Goal: Navigation & Orientation: Find specific page/section

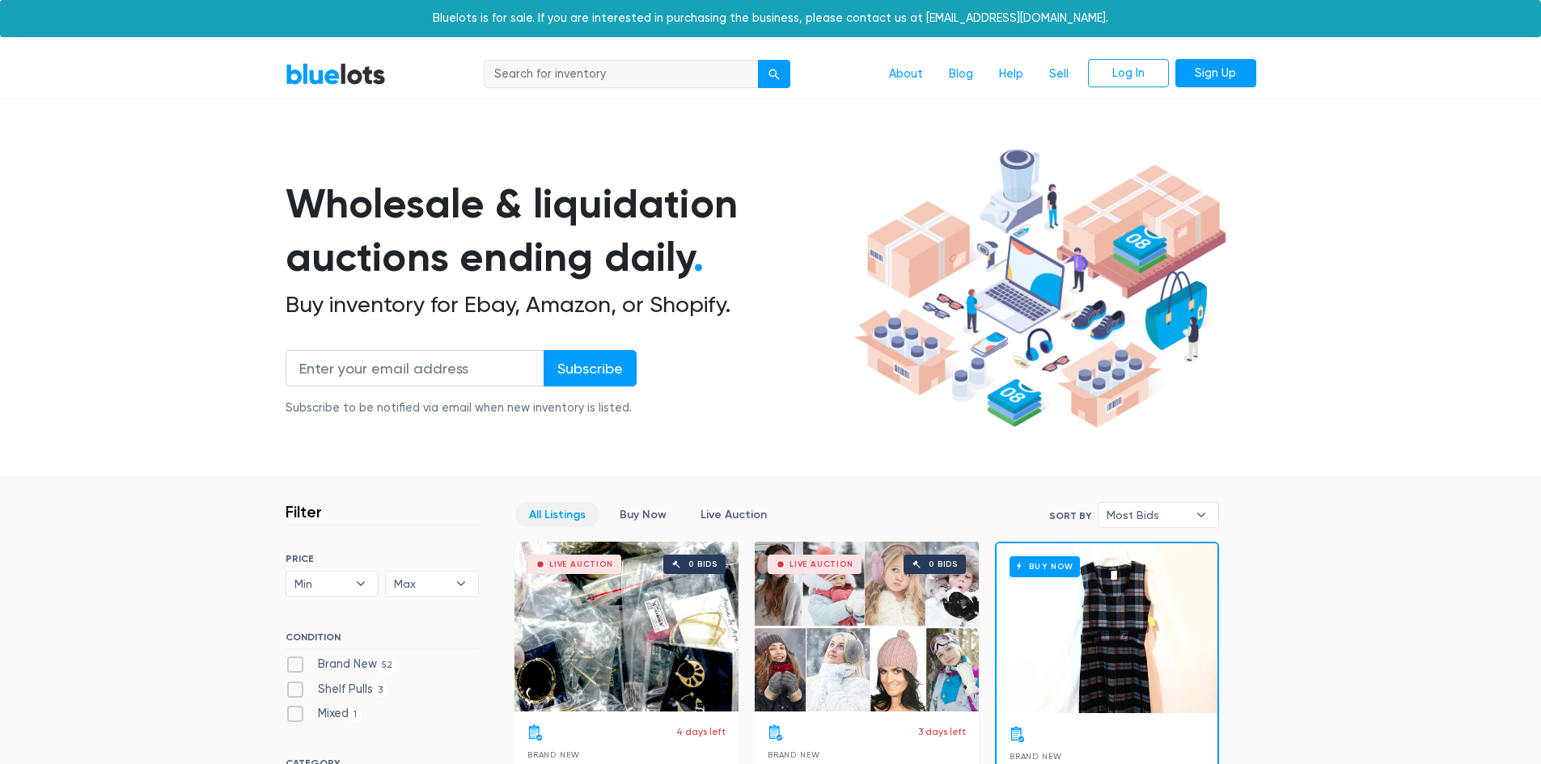
click at [363, 80] on link "BlueLots" at bounding box center [336, 73] width 100 height 23
click at [1009, 65] on link "Help" at bounding box center [1011, 74] width 50 height 31
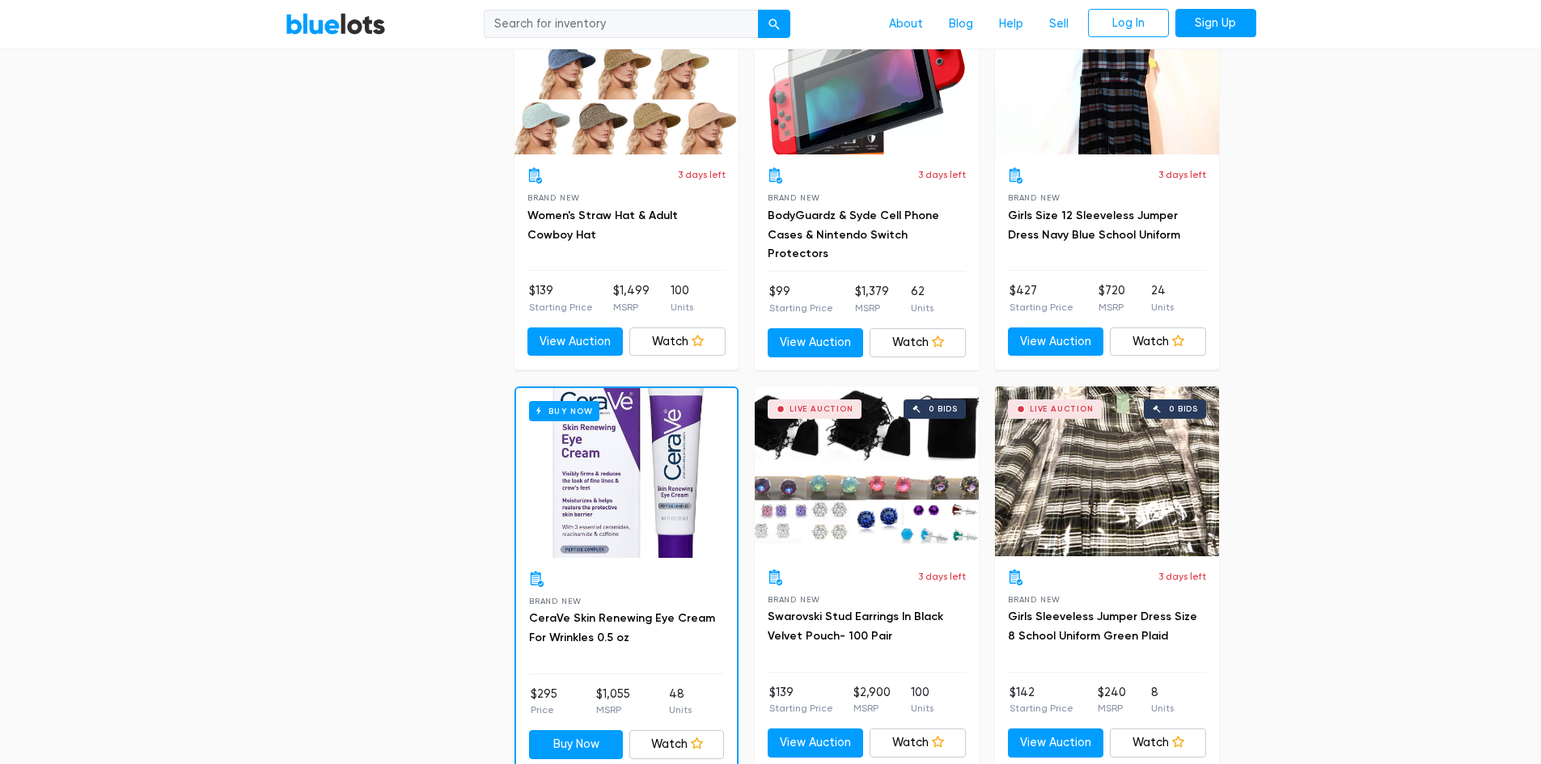
scroll to position [1860, 0]
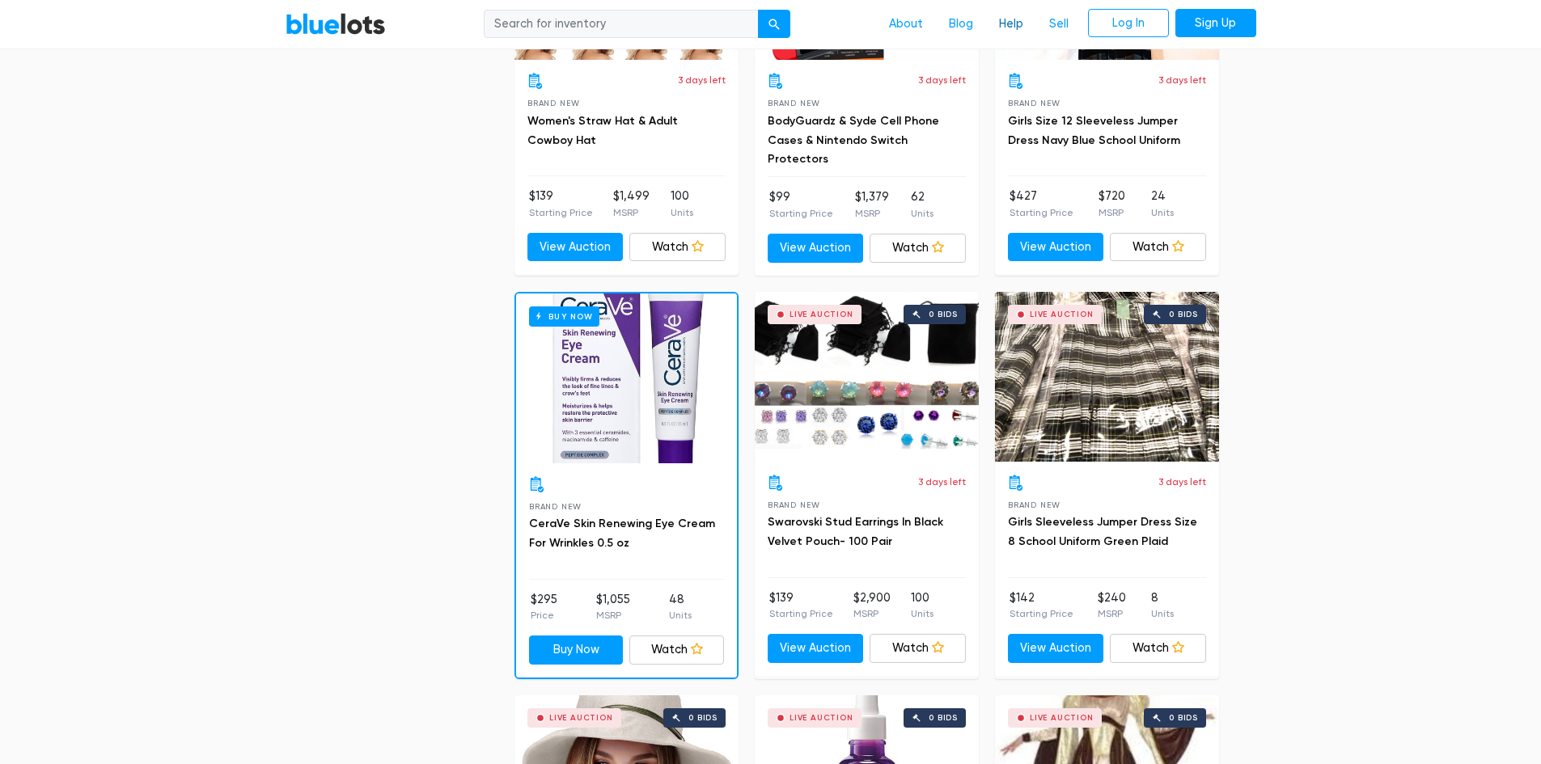
click at [1013, 18] on link "Help" at bounding box center [1011, 24] width 50 height 31
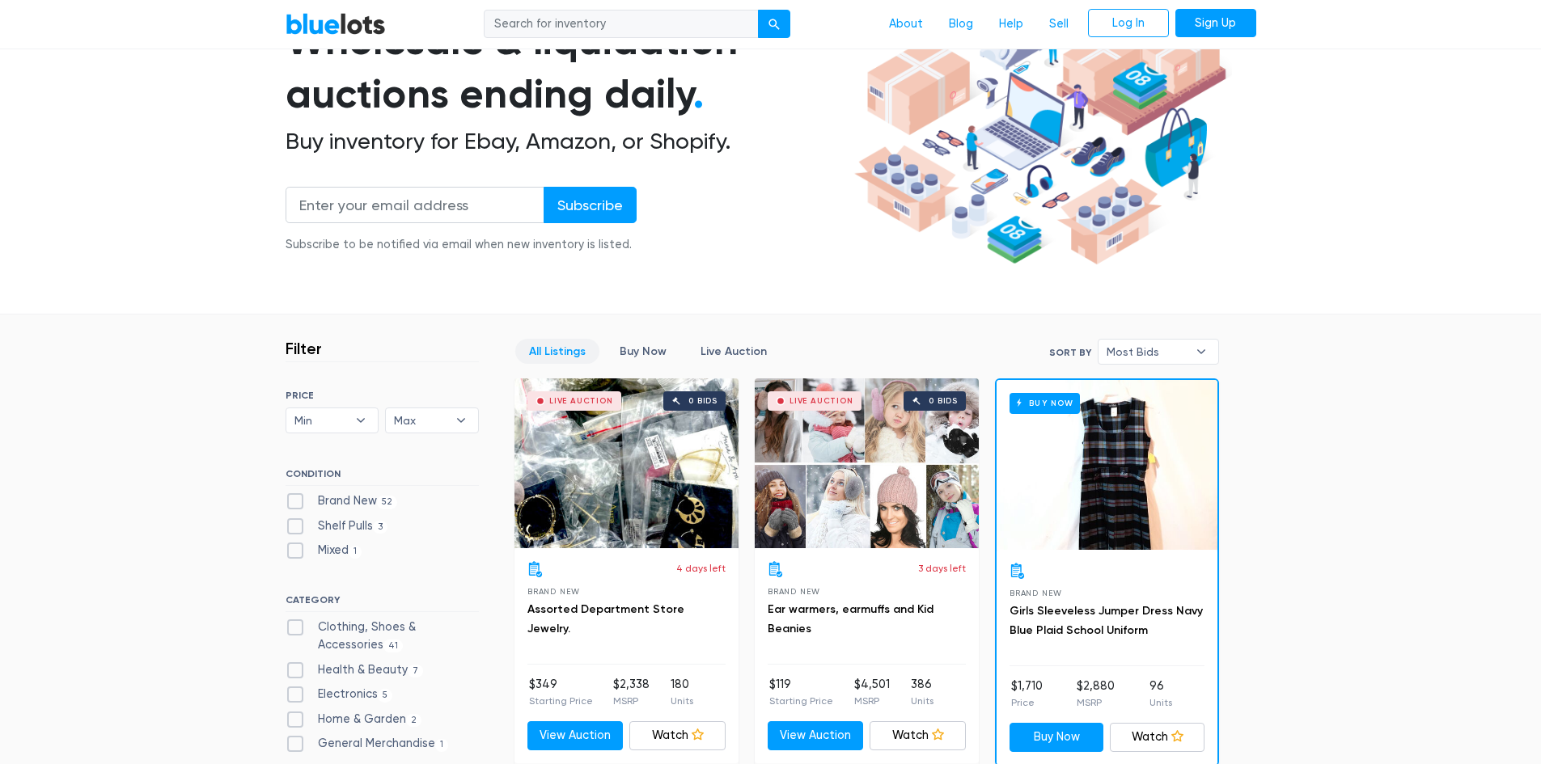
scroll to position [162, 0]
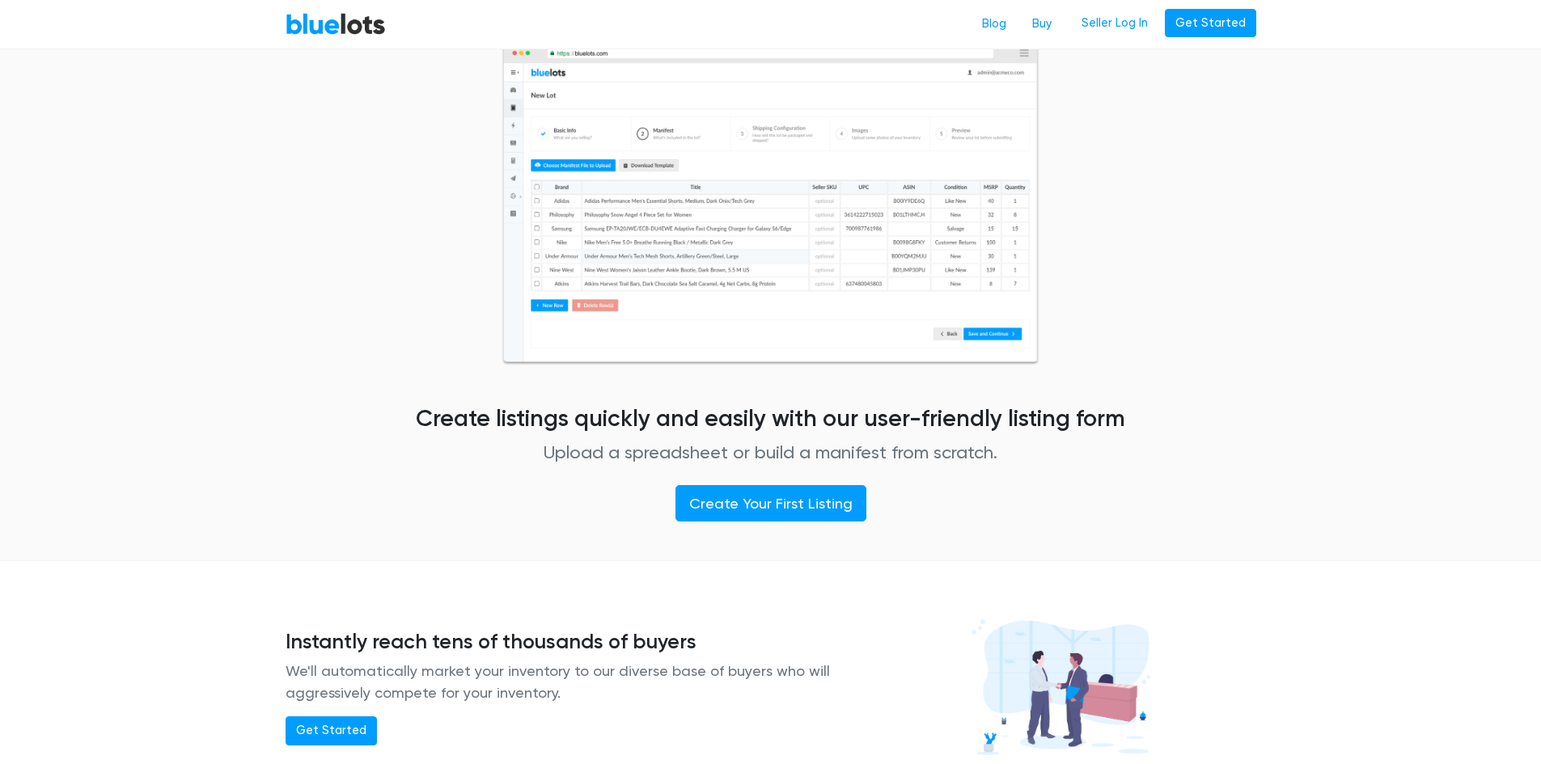
scroll to position [728, 0]
